Goal: Information Seeking & Learning: Learn about a topic

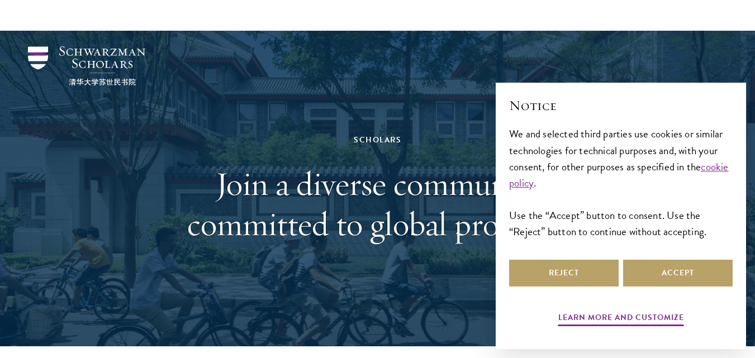
scroll to position [159, 0]
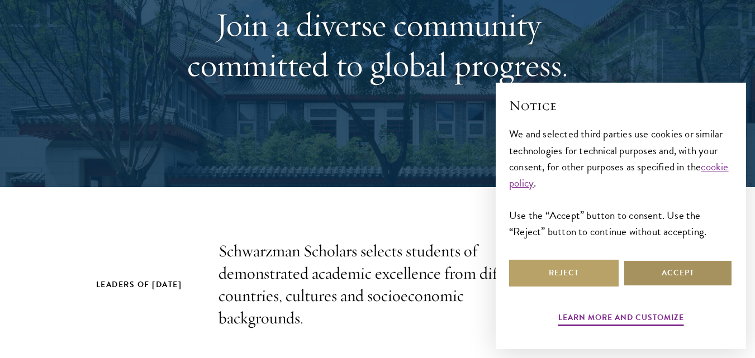
click at [664, 278] on button "Accept" at bounding box center [678, 273] width 110 height 27
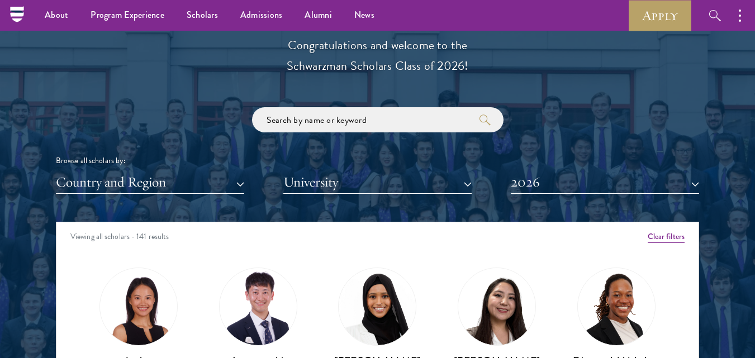
scroll to position [1238, 0]
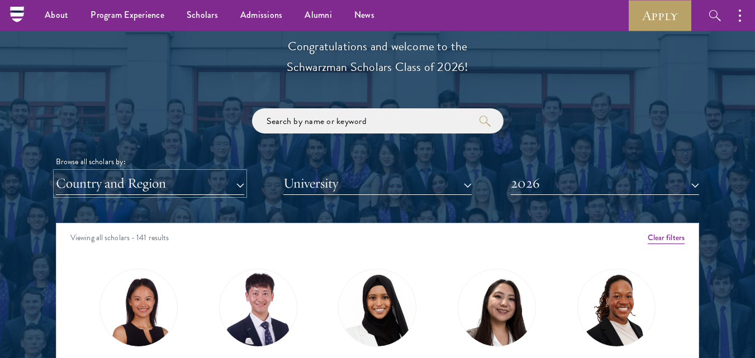
click at [209, 189] on button "Country and Region" at bounding box center [150, 183] width 188 height 23
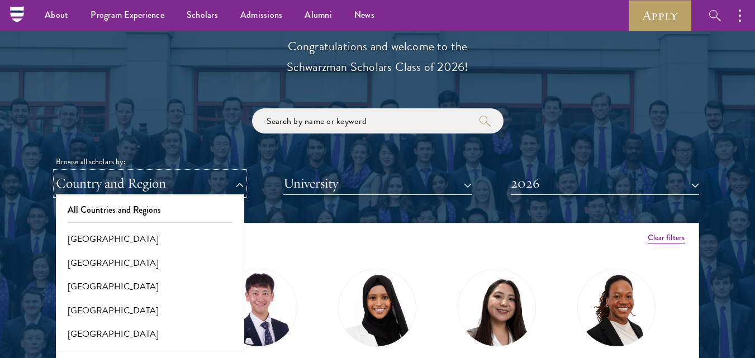
click at [145, 174] on button "Country and Region" at bounding box center [150, 183] width 188 height 23
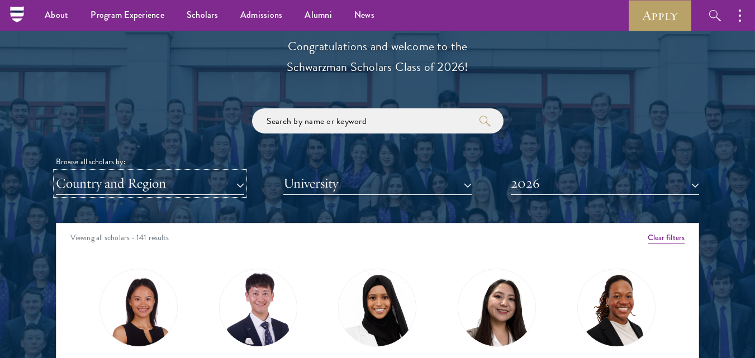
click at [145, 174] on button "Country and Region" at bounding box center [150, 183] width 188 height 23
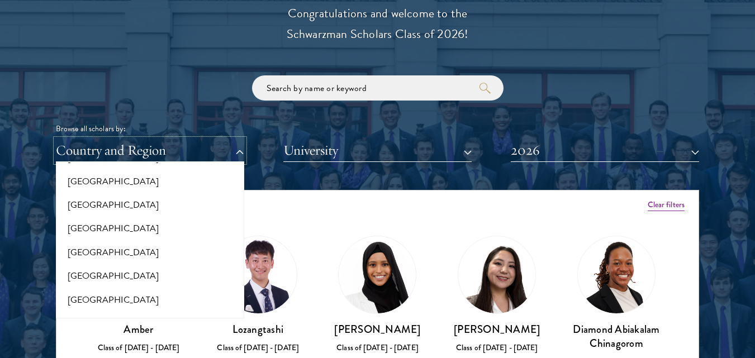
scroll to position [1603, 0]
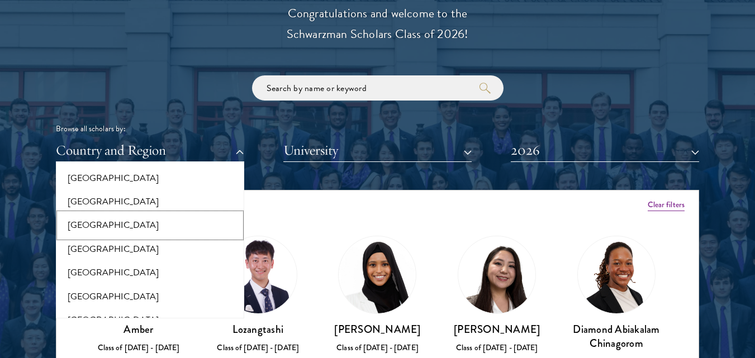
click at [140, 214] on button "[GEOGRAPHIC_DATA]" at bounding box center [150, 225] width 182 height 23
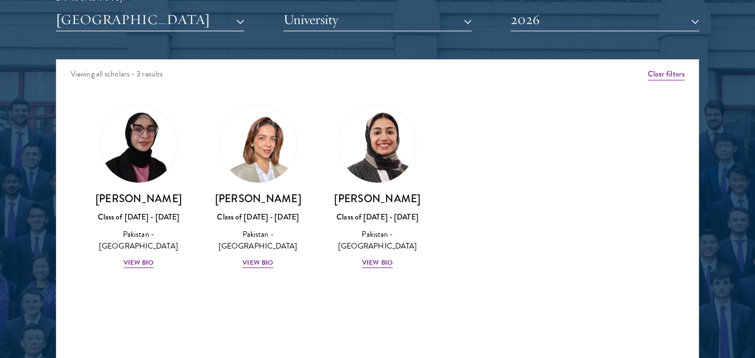
scroll to position [1408, 0]
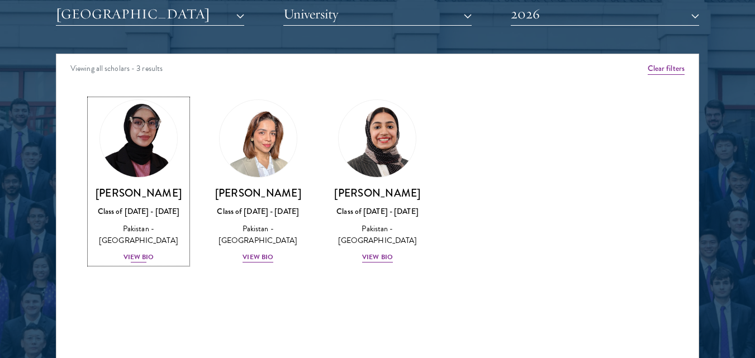
click at [143, 252] on div "View Bio" at bounding box center [139, 257] width 31 height 11
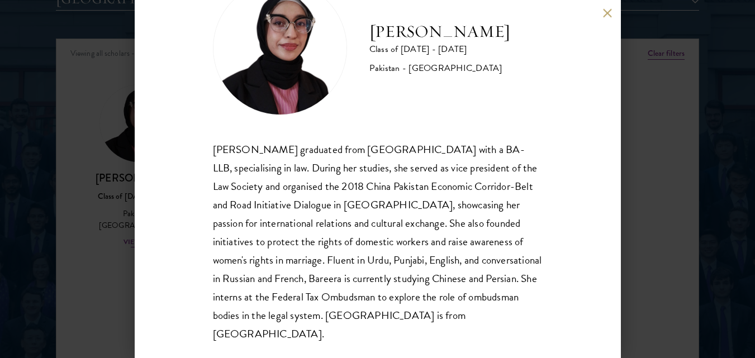
scroll to position [1502, 0]
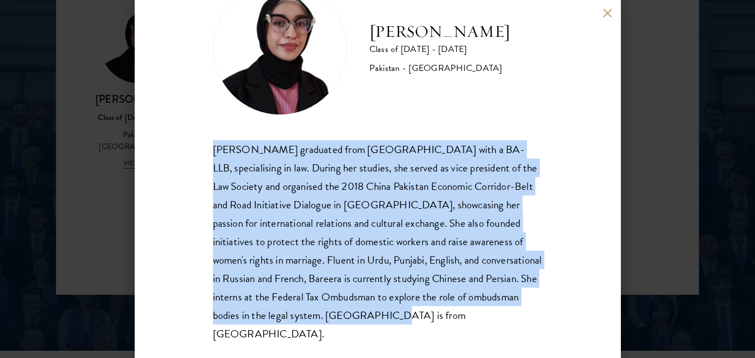
drag, startPoint x: 212, startPoint y: 149, endPoint x: 404, endPoint y: 324, distance: 259.2
click at [404, 324] on div "[PERSON_NAME] graduated from [GEOGRAPHIC_DATA] with a BA-LLB, specialising in l…" at bounding box center [378, 242] width 330 height 204
copy div "[PERSON_NAME] graduated from [GEOGRAPHIC_DATA] with a BA-LLB, specialising in l…"
